Goal: Information Seeking & Learning: Learn about a topic

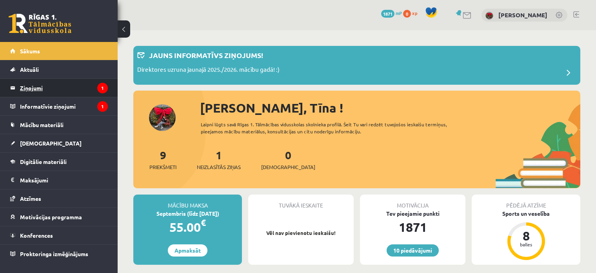
click at [69, 89] on legend "Ziņojumi 1" at bounding box center [64, 88] width 88 height 18
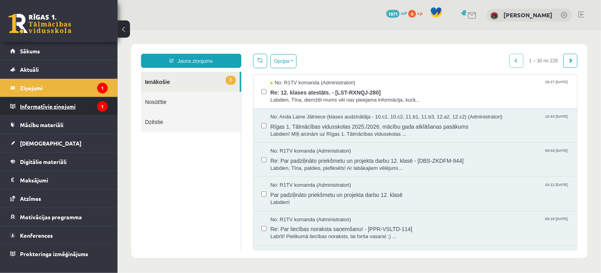
click at [61, 105] on legend "Informatīvie ziņojumi 1" at bounding box center [64, 106] width 88 height 18
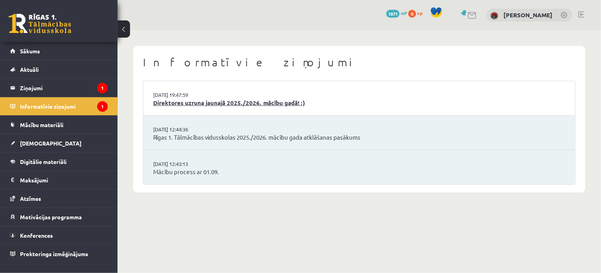
click at [222, 104] on link "Direktores uzruna jaunajā 2025./2026. mācību gadā! :)" at bounding box center [359, 102] width 412 height 9
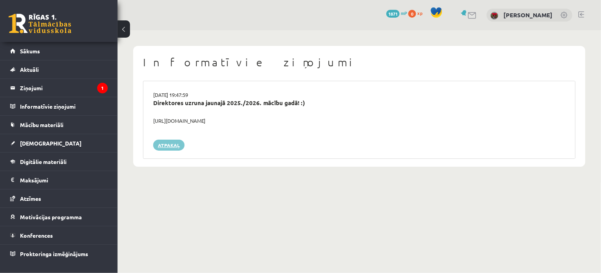
click at [181, 143] on link "Atpakaļ" at bounding box center [168, 145] width 31 height 11
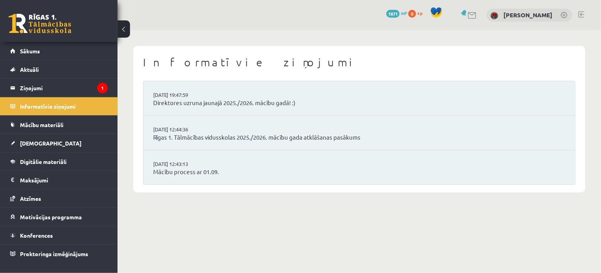
click at [193, 108] on li "29.08.2025 19:47:59 Direktores uzruna jaunajā 2025./2026. mācību gadā! :)" at bounding box center [359, 98] width 432 height 34
click at [196, 103] on link "Direktores uzruna jaunajā 2025./2026. mācību gadā! :)" at bounding box center [359, 102] width 412 height 9
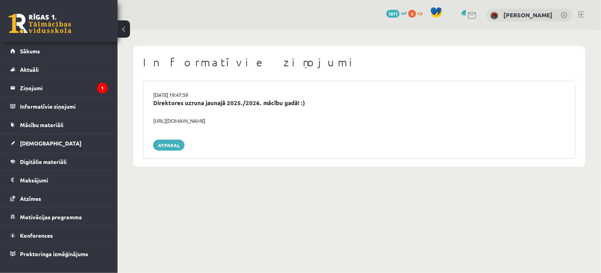
click at [192, 102] on div "Direktores uzruna jaunajā 2025./2026. mācību gadā! :)" at bounding box center [359, 102] width 412 height 9
drag, startPoint x: 150, startPoint y: 120, endPoint x: 252, endPoint y: 122, distance: 102.3
click at [252, 122] on div "[URL][DOMAIN_NAME]" at bounding box center [359, 121] width 424 height 8
copy div "[URL][DOMAIN_NAME]"
click at [70, 89] on legend "Ziņojumi 1" at bounding box center [64, 88] width 88 height 18
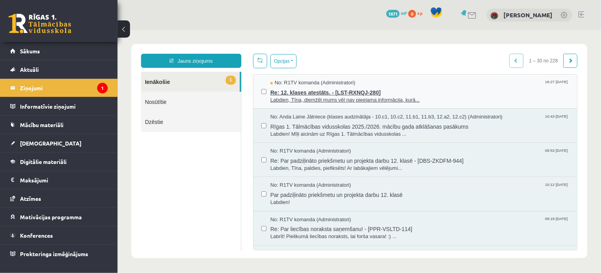
click at [350, 91] on span "Re: 12. klases atestāts. - [LST-RXNQJ-280]" at bounding box center [419, 91] width 299 height 10
